Goal: Information Seeking & Learning: Find specific fact

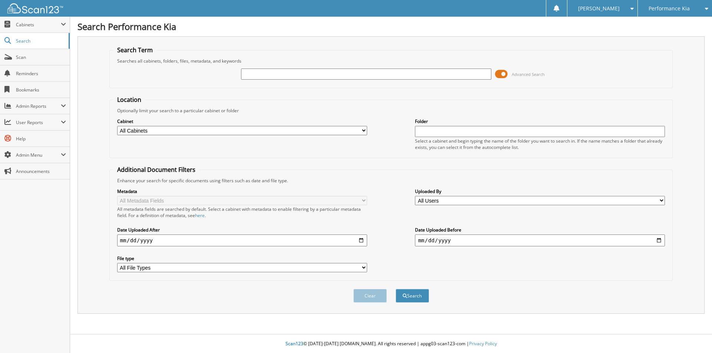
drag, startPoint x: 0, startPoint y: 0, endPoint x: 287, endPoint y: 73, distance: 296.4
click at [287, 73] on input "text" at bounding box center [366, 74] width 250 height 11
type input "2613511"
click at [396, 289] on button "Search" at bounding box center [412, 296] width 33 height 14
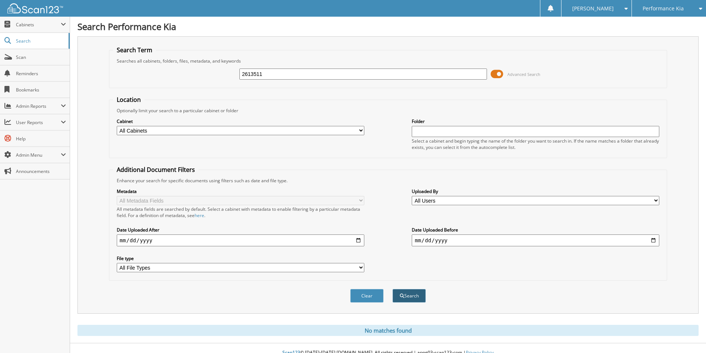
click at [409, 290] on button "Search" at bounding box center [409, 296] width 33 height 14
click at [396, 71] on input "2613511" at bounding box center [363, 74] width 248 height 11
click at [393, 289] on button "Search" at bounding box center [409, 296] width 33 height 14
click at [339, 73] on input "2613511" at bounding box center [363, 74] width 248 height 11
